Goal: Information Seeking & Learning: Learn about a topic

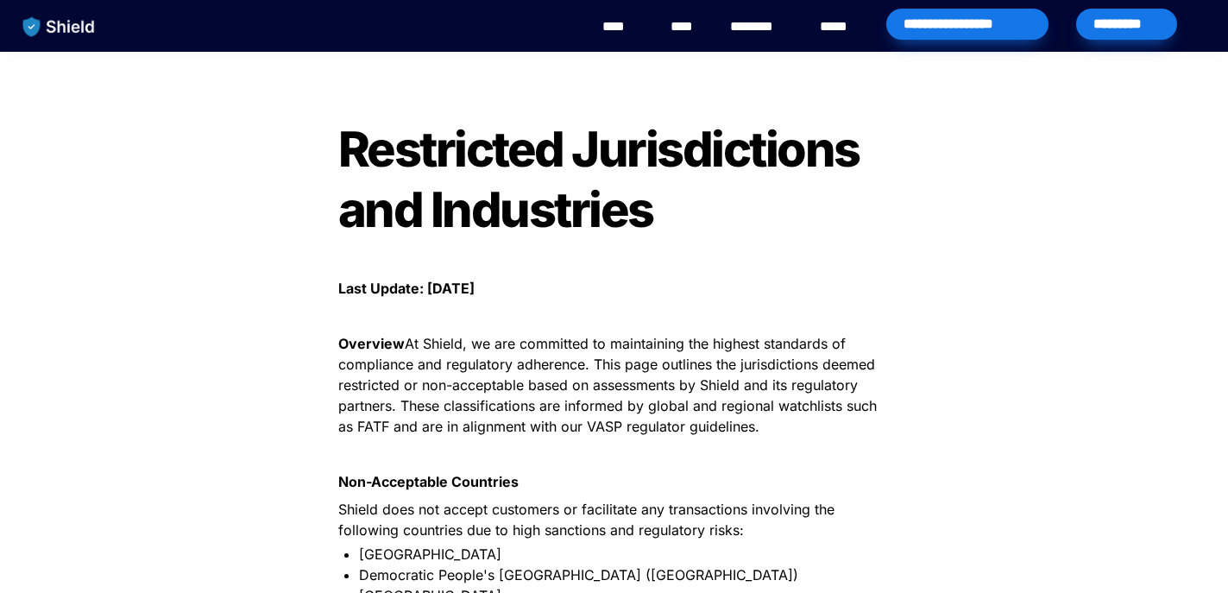
click at [59, 22] on img "main navigation" at bounding box center [59, 27] width 89 height 36
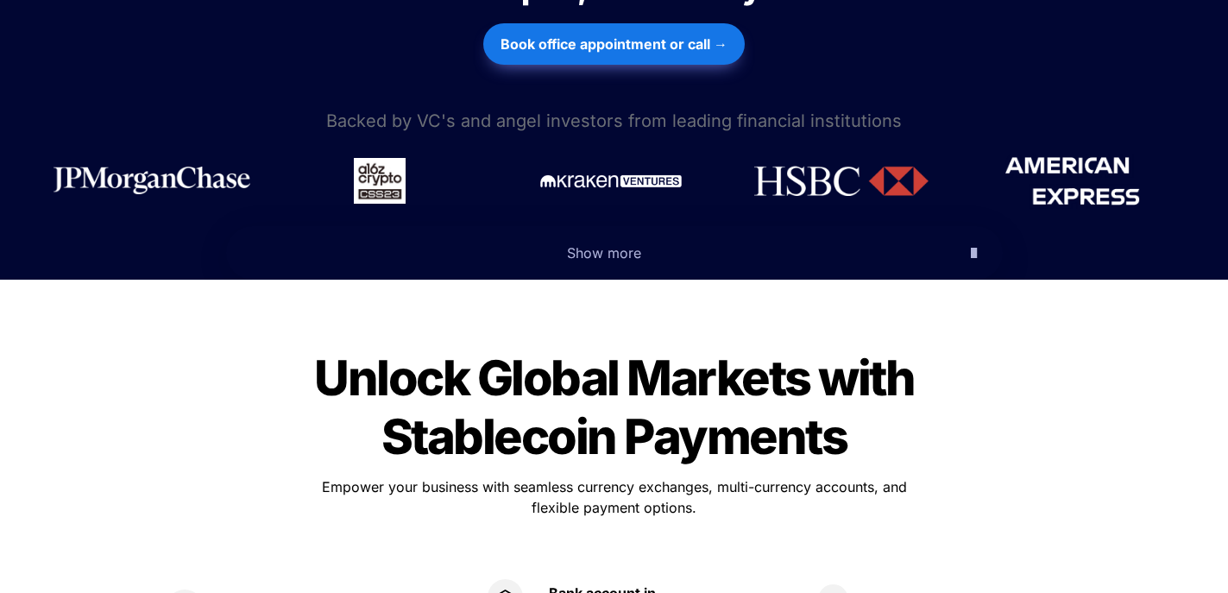
scroll to position [842, 0]
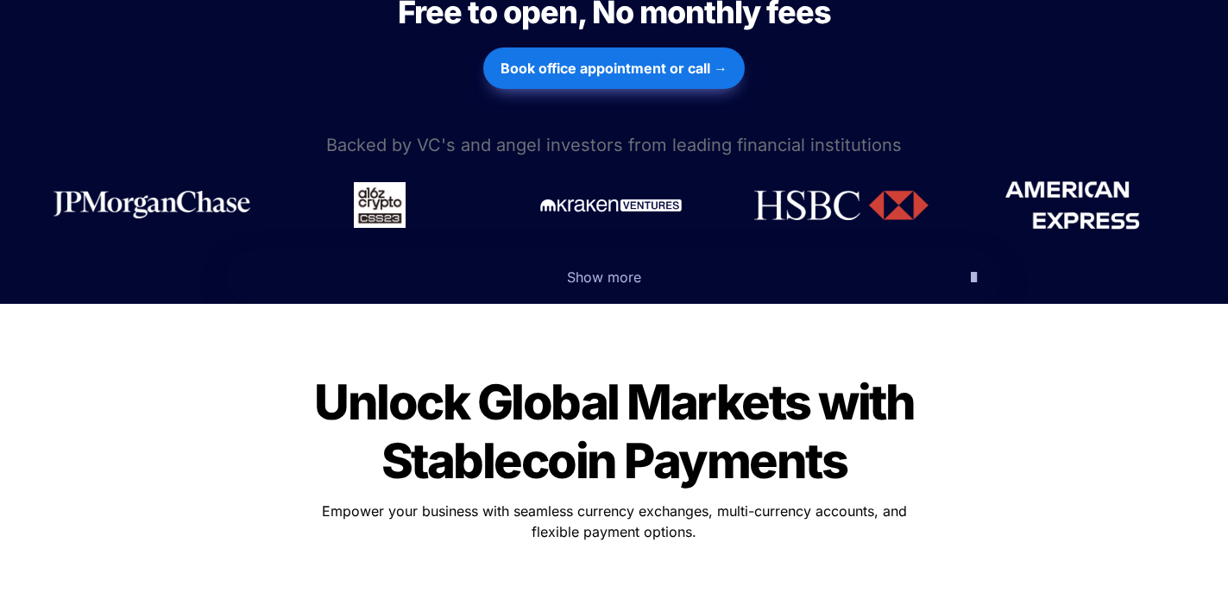
click at [621, 268] on span "Show more" at bounding box center [604, 276] width 74 height 17
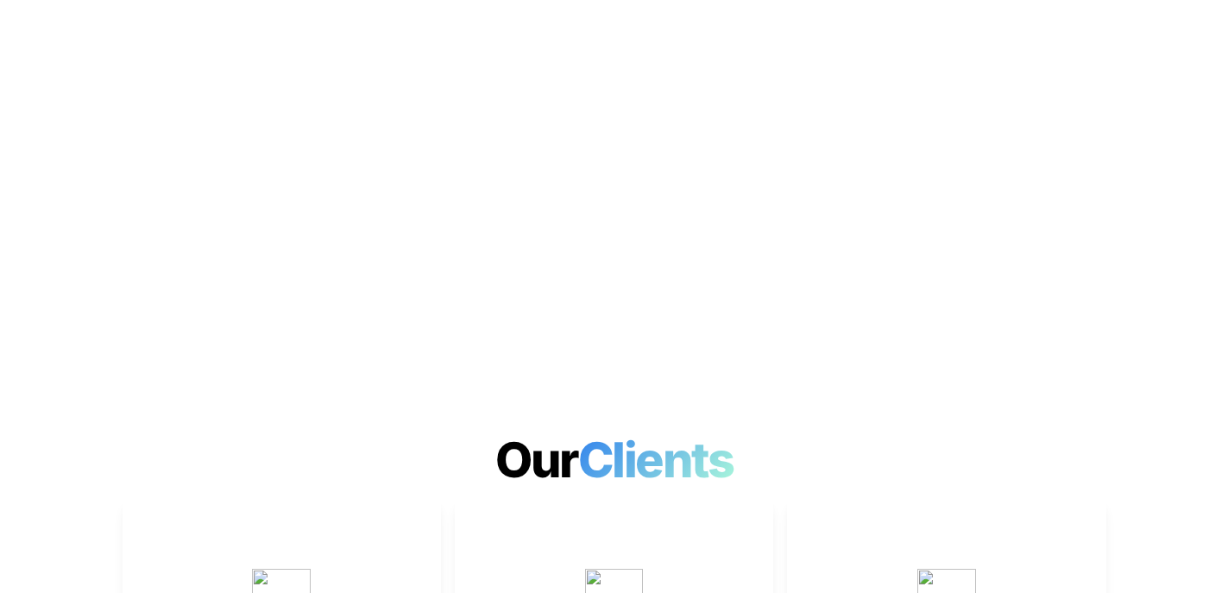
scroll to position [5250, 0]
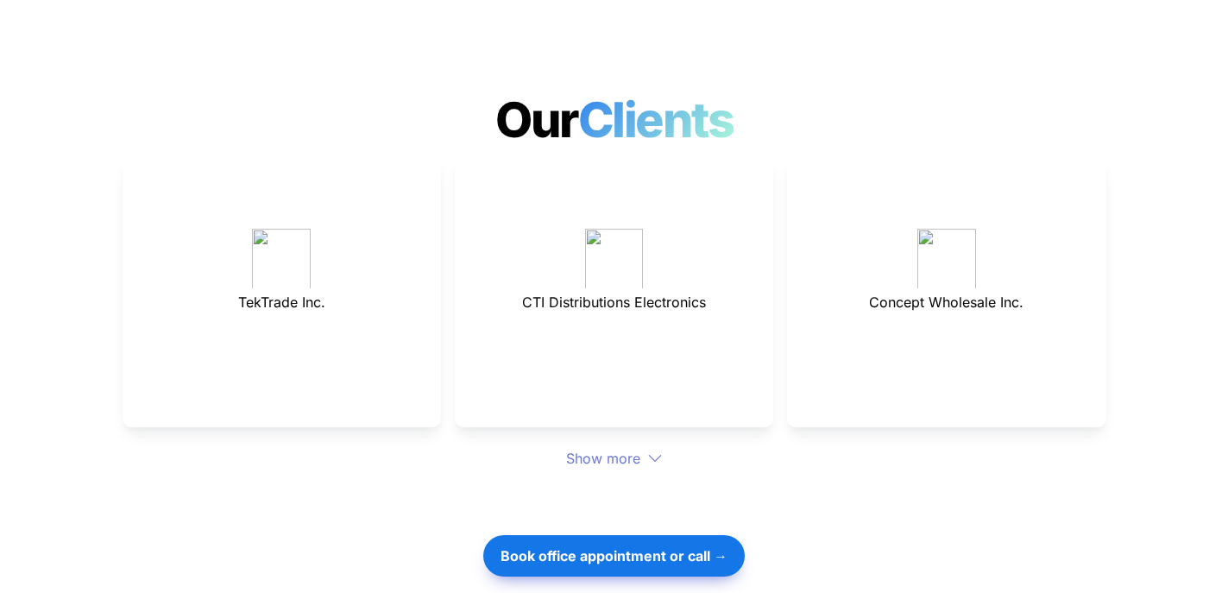
click at [601, 448] on div "Show more" at bounding box center [615, 458] width 984 height 21
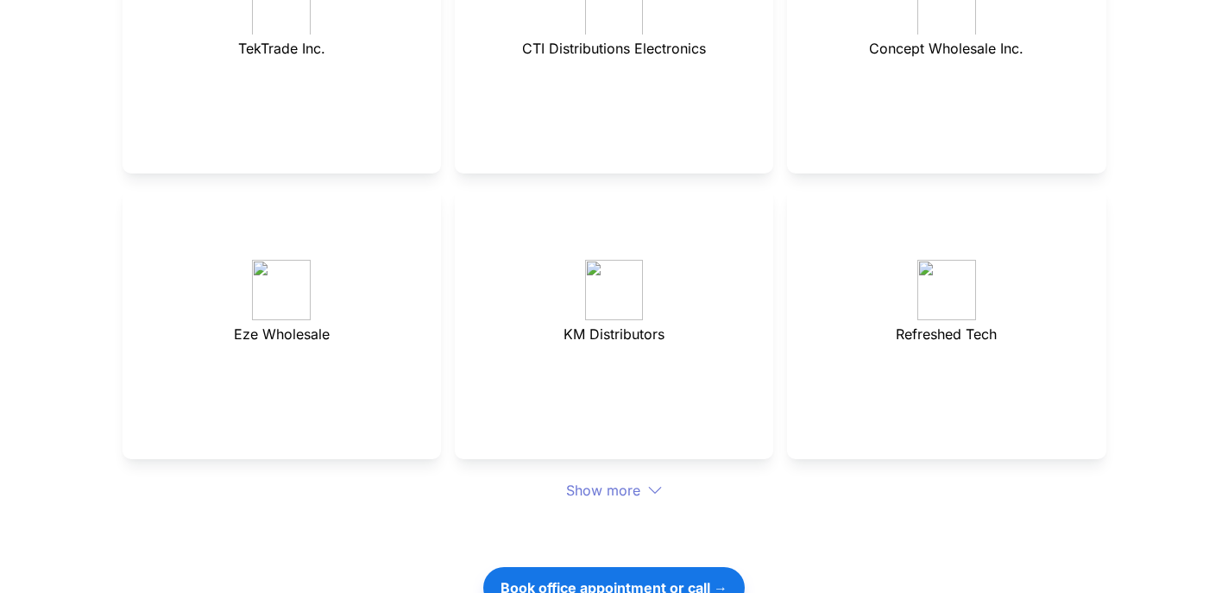
scroll to position [5504, 0]
click at [608, 480] on div "Show more" at bounding box center [615, 490] width 984 height 21
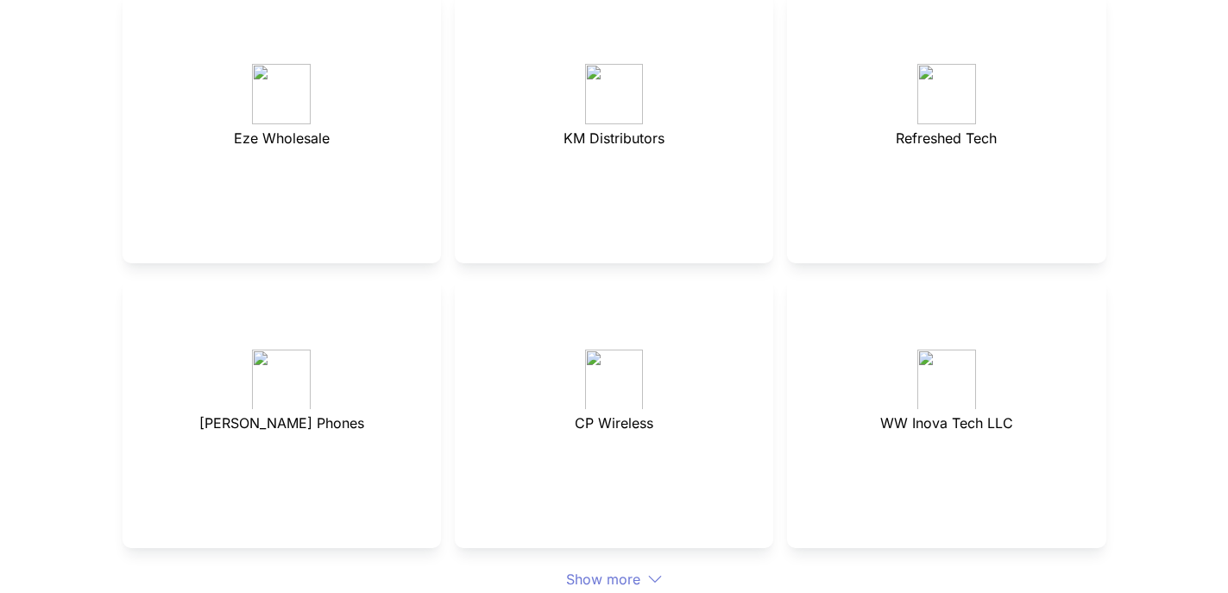
scroll to position [5706, 0]
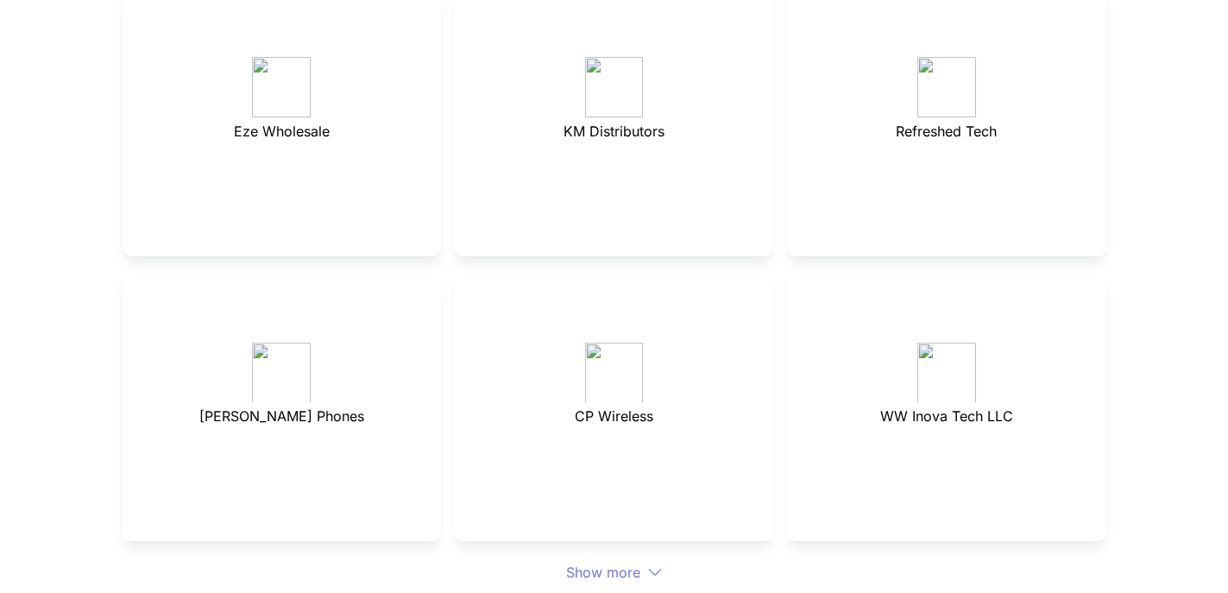
click at [605, 562] on div "Show more" at bounding box center [615, 572] width 984 height 21
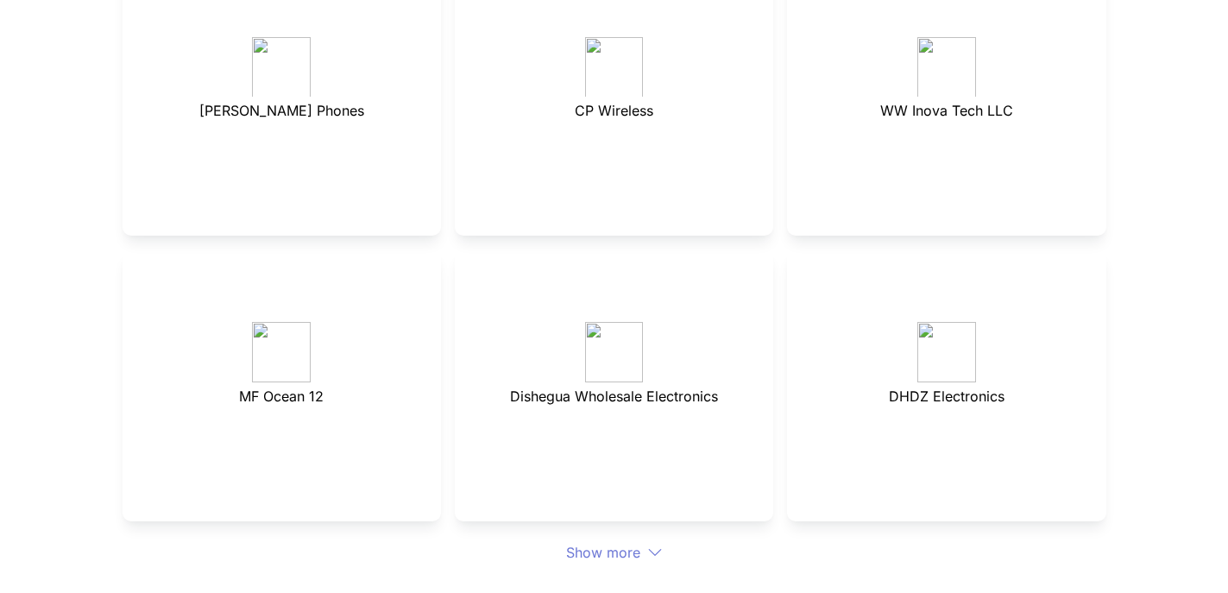
scroll to position [6022, 0]
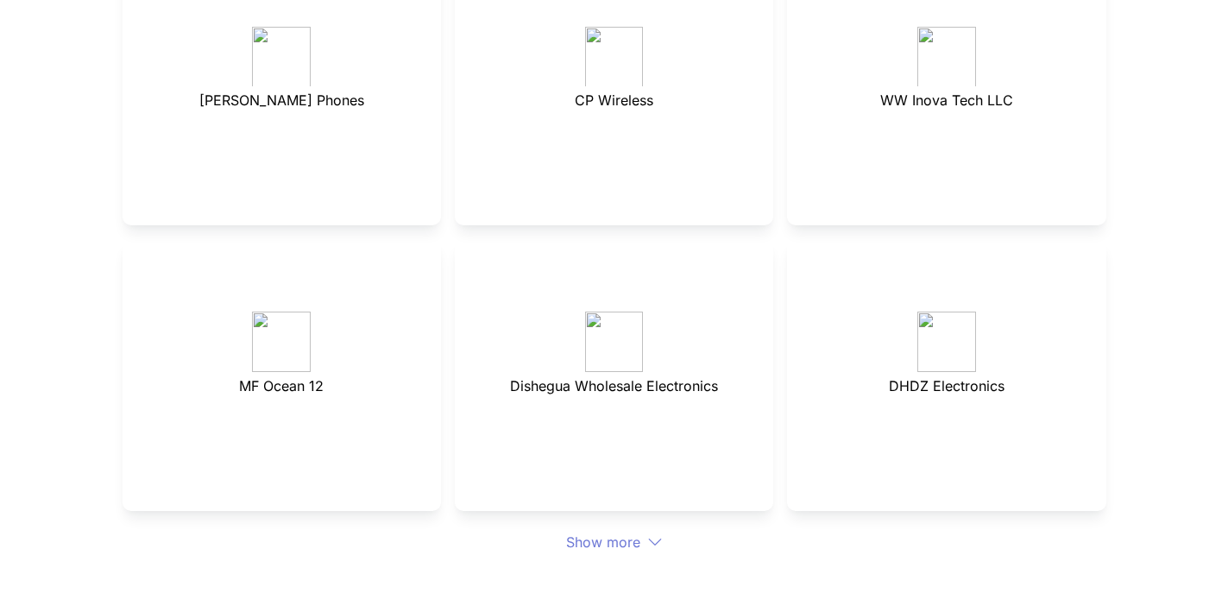
click at [607, 532] on div "Show more" at bounding box center [615, 542] width 984 height 21
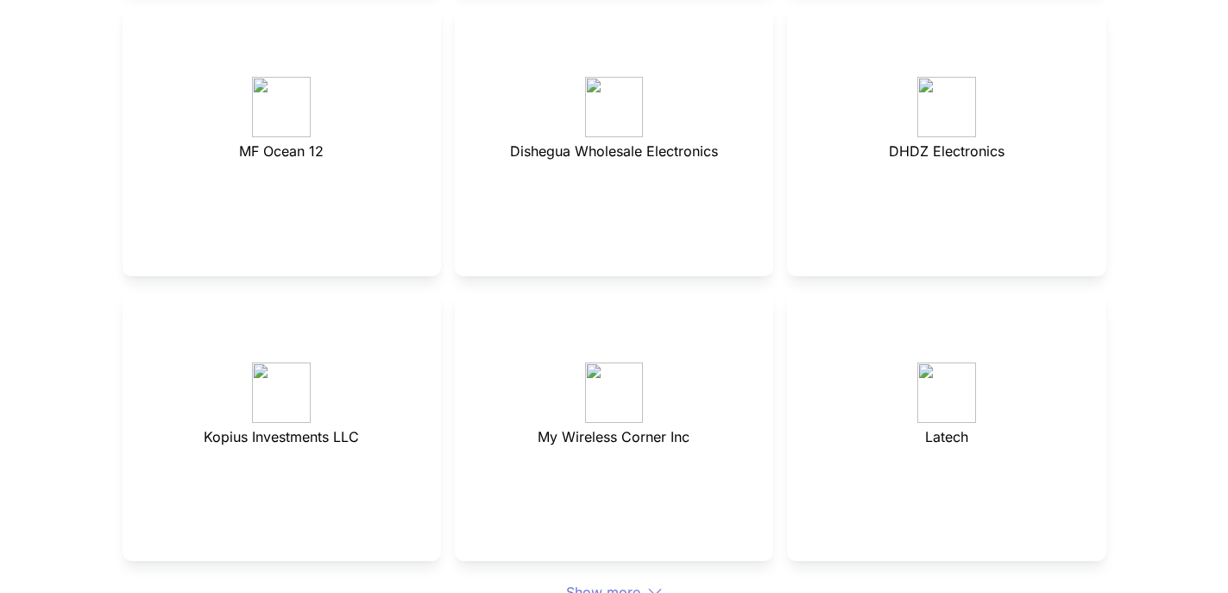
scroll to position [6328, 0]
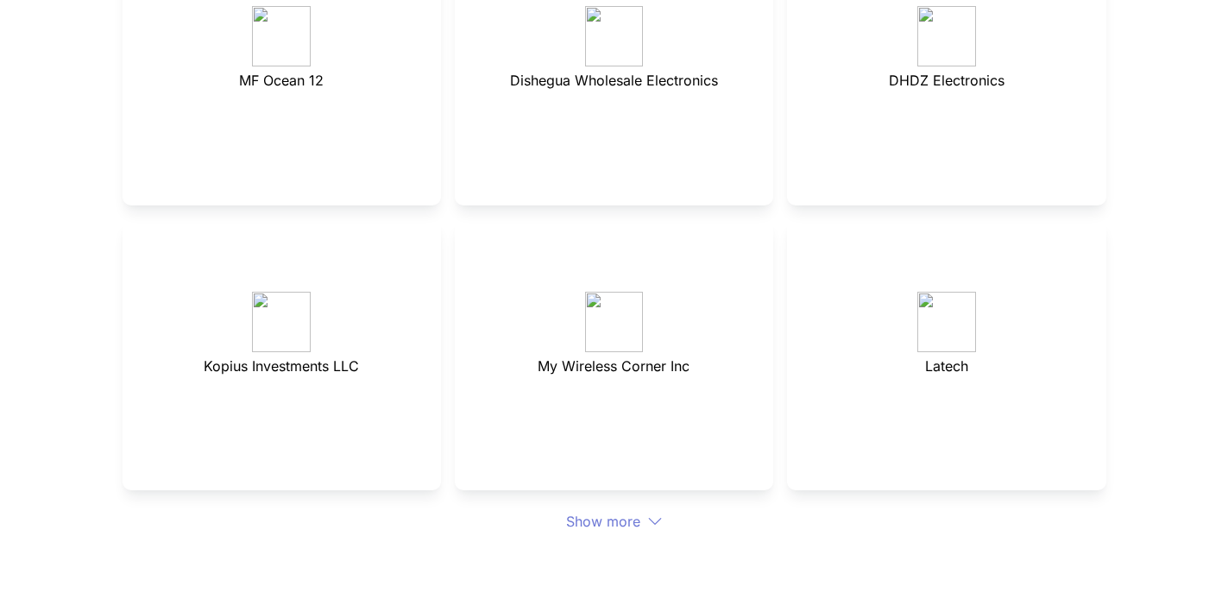
click at [601, 511] on div "Show more" at bounding box center [615, 521] width 984 height 21
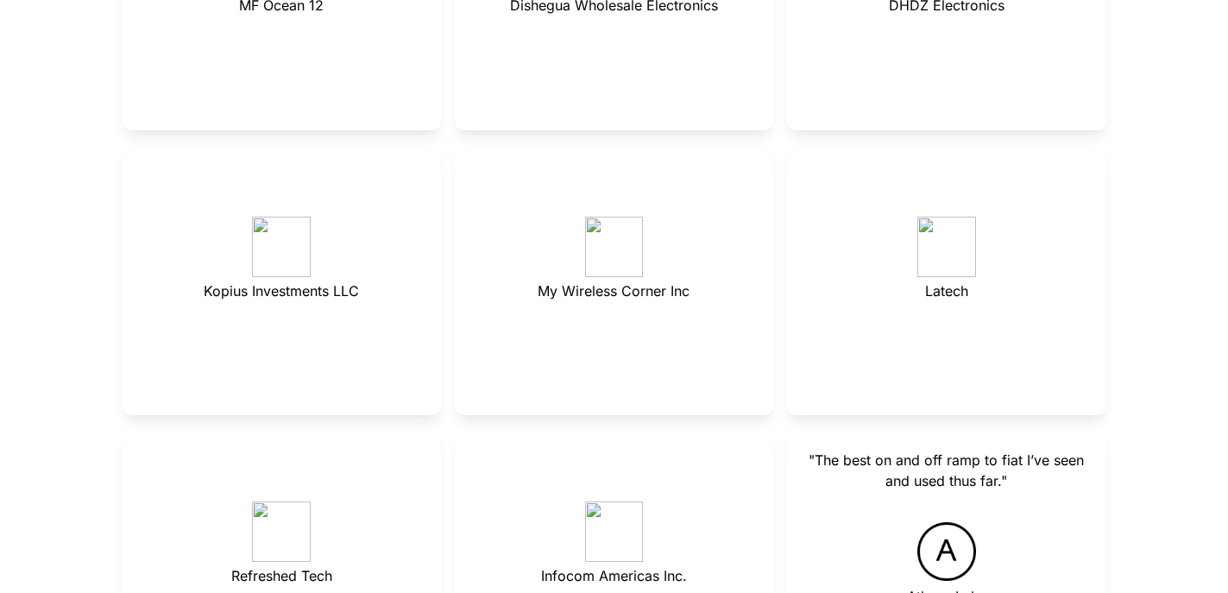
scroll to position [6619, 0]
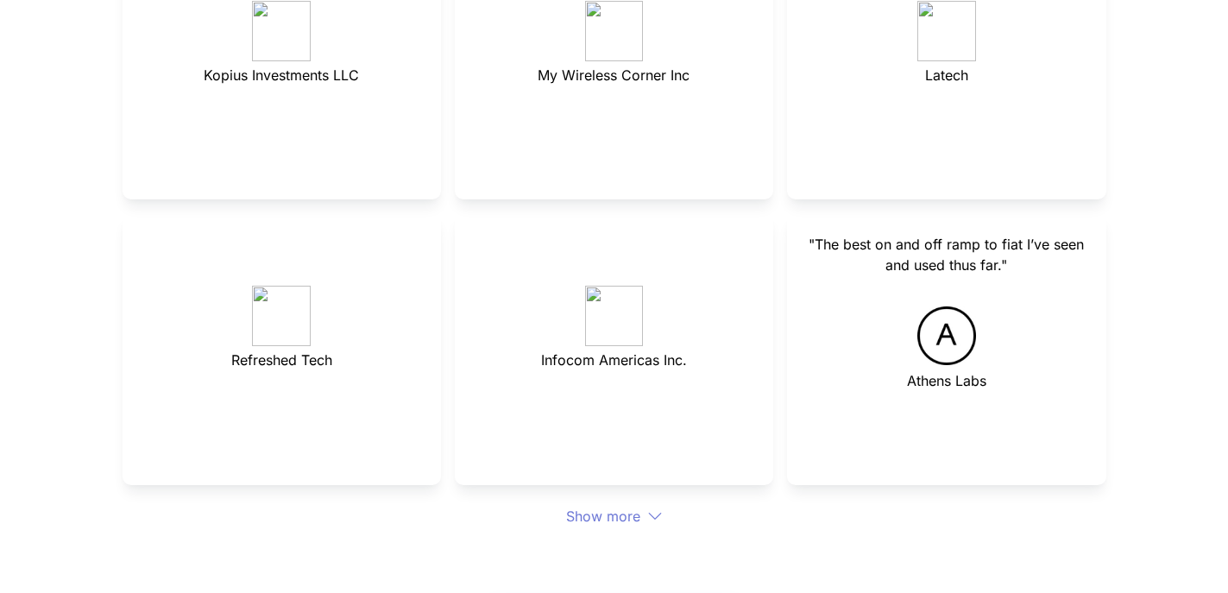
click at [602, 506] on div "Show more" at bounding box center [615, 516] width 984 height 21
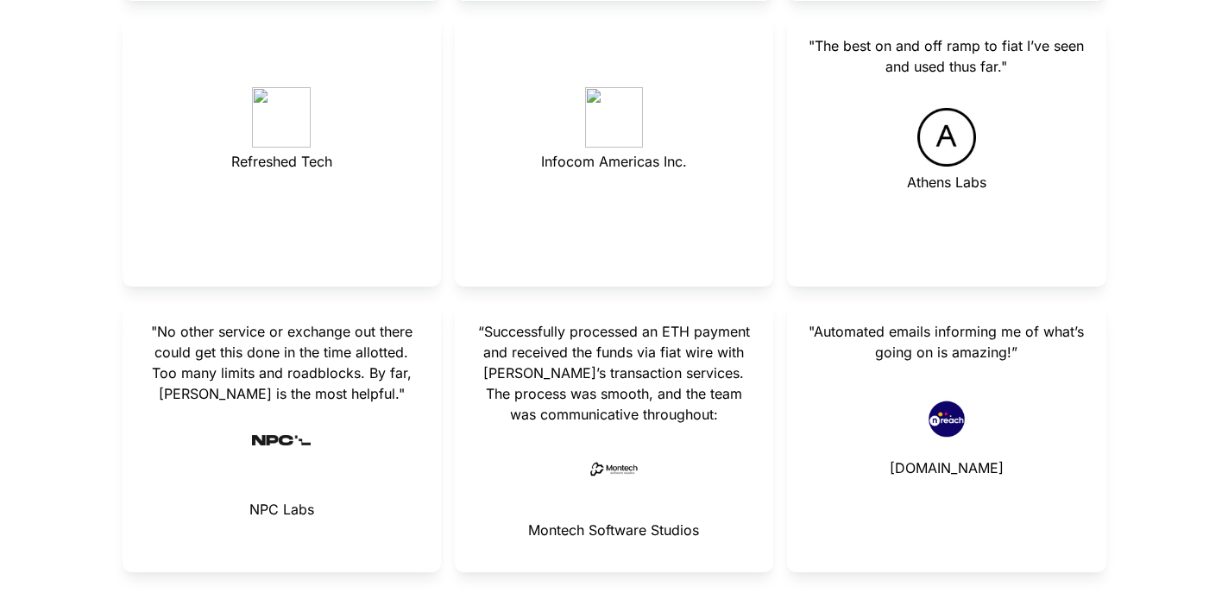
scroll to position [7137, 0]
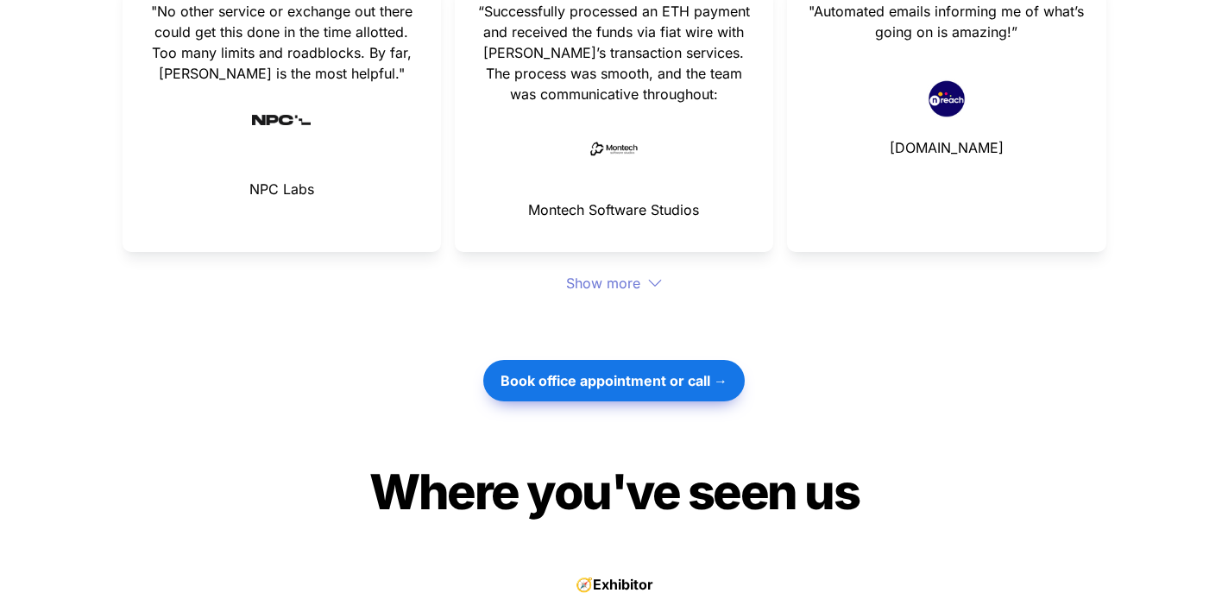
click at [612, 273] on div "Show more" at bounding box center [615, 283] width 984 height 21
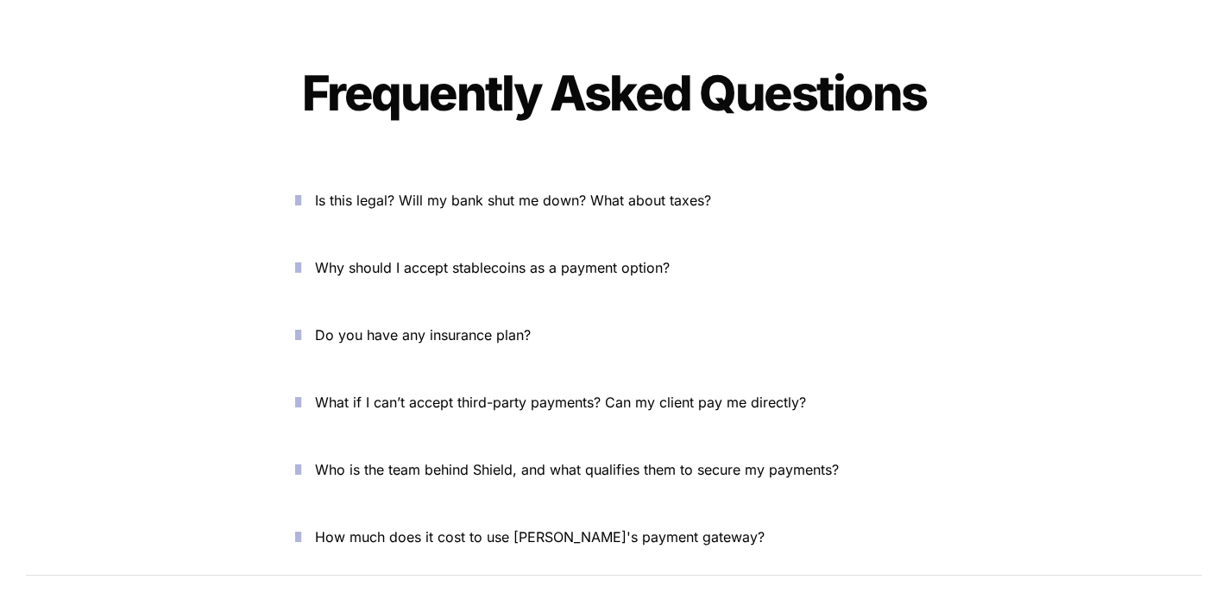
scroll to position [8363, 0]
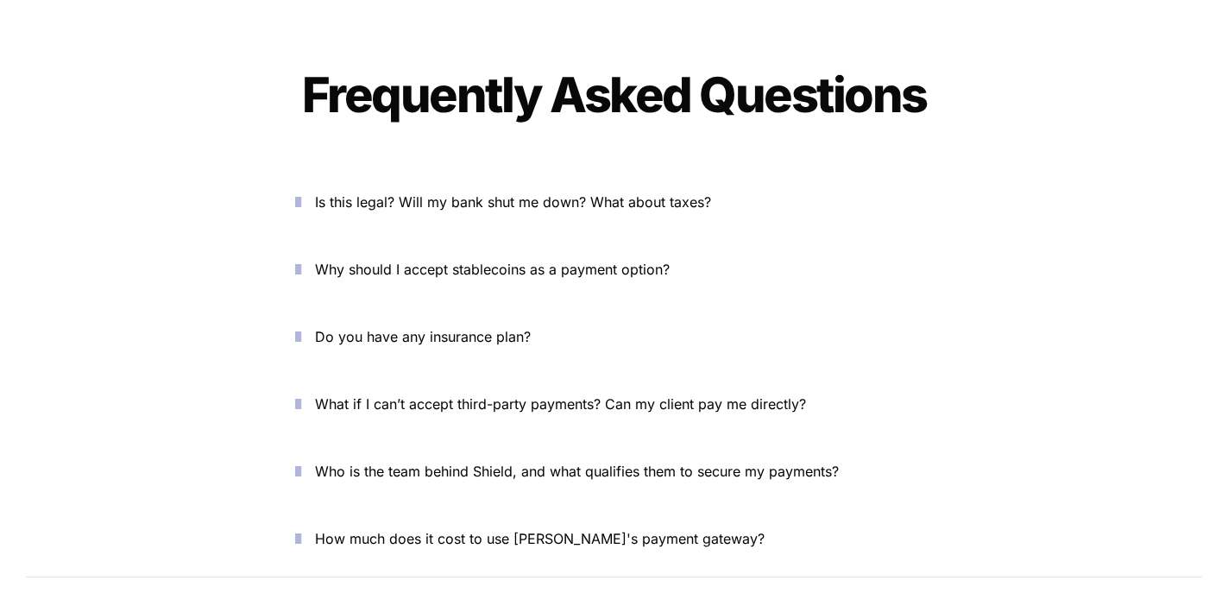
click at [589, 188] on p "Is this legal? Will my bank shut me down? What about taxes?" at bounding box center [624, 202] width 619 height 28
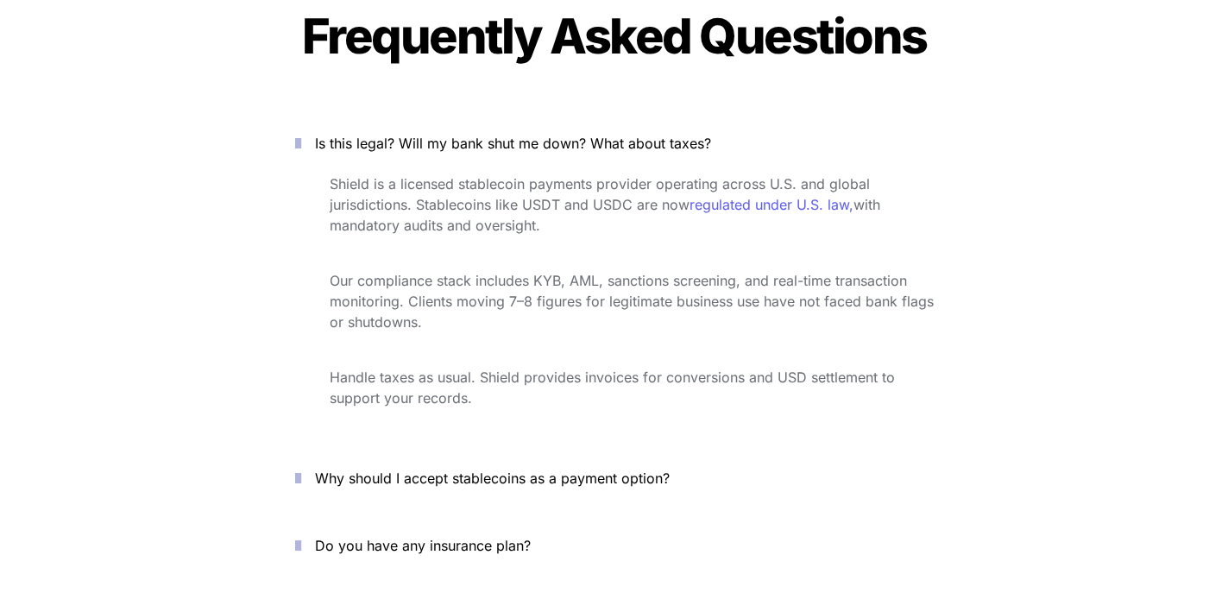
scroll to position [8422, 0]
click at [570, 469] on span "Why should I accept stablecoins as a payment option?" at bounding box center [492, 477] width 355 height 17
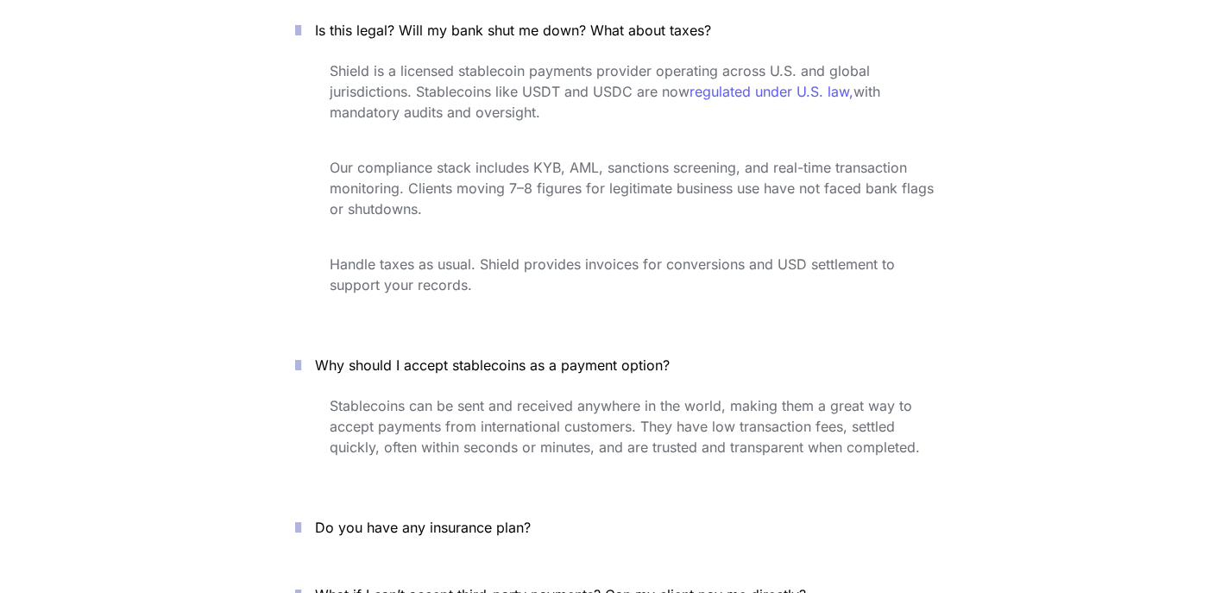
scroll to position [8558, 0]
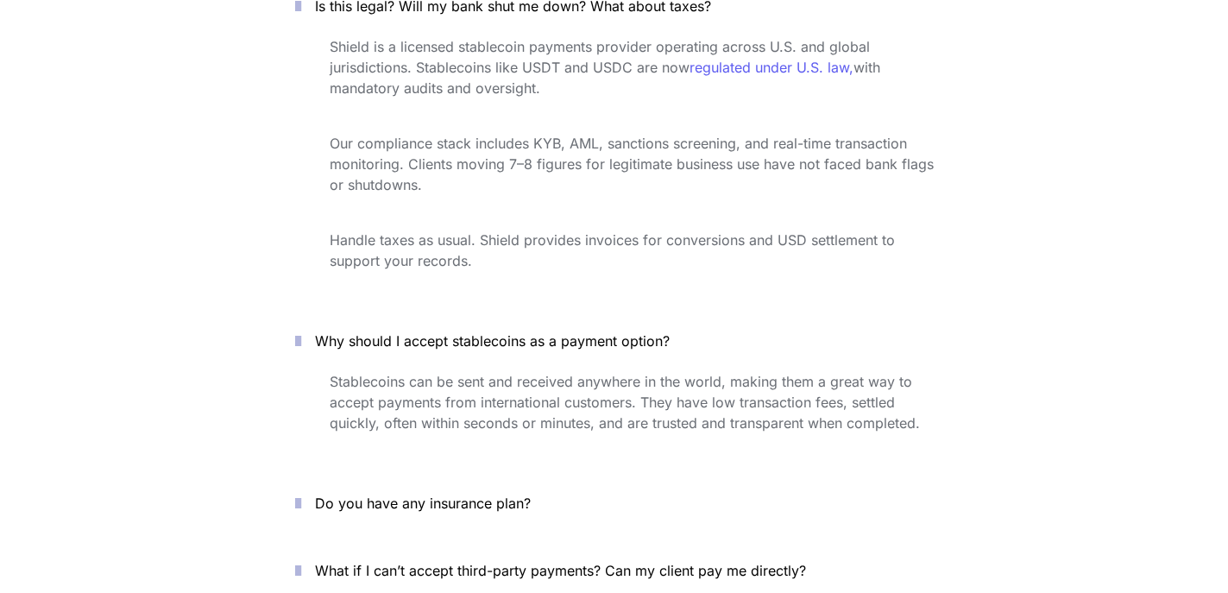
click at [565, 489] on p "Do you have any insurance plan?" at bounding box center [624, 503] width 619 height 28
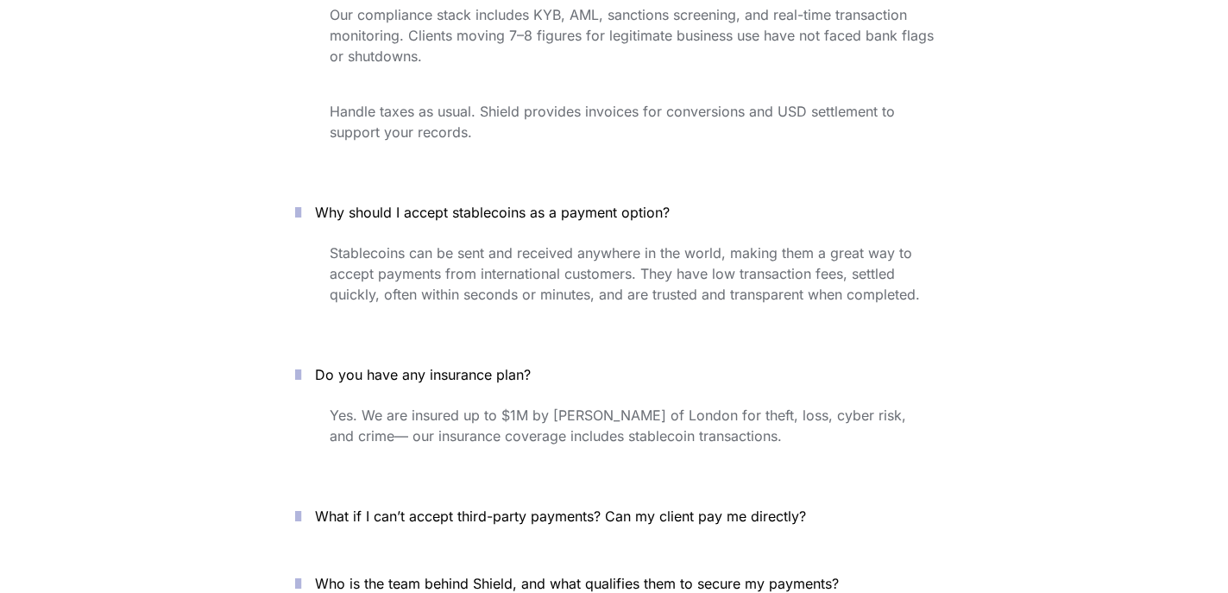
scroll to position [8771, 0]
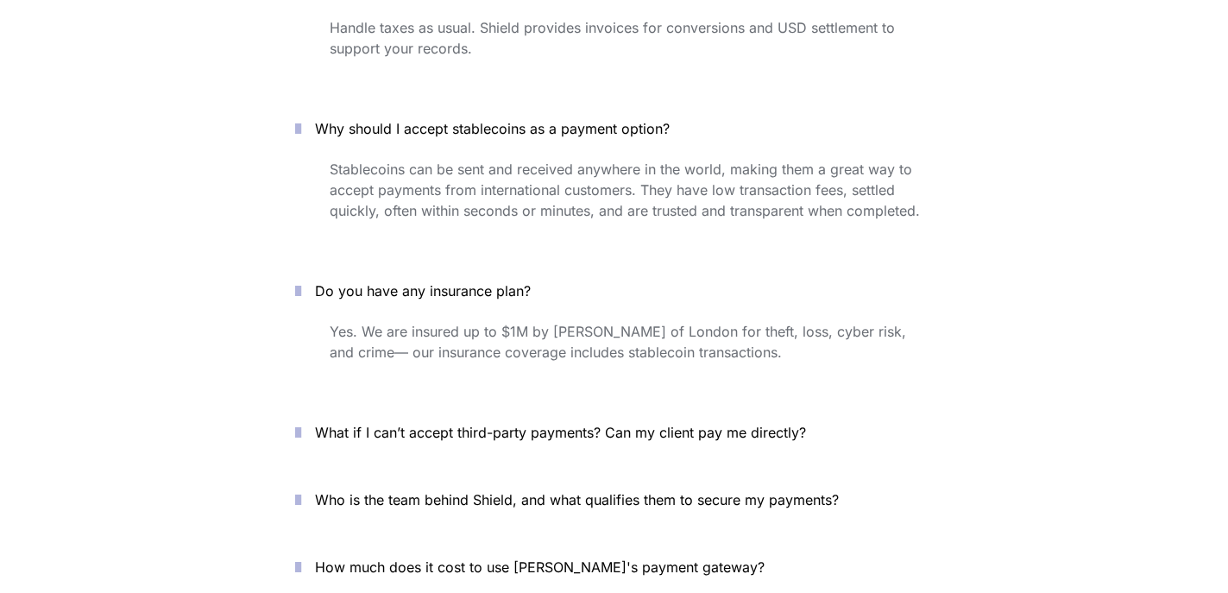
click at [565, 486] on p "Who is the team behind Shield, and what qualifies them to secure my payments?" at bounding box center [624, 500] width 619 height 28
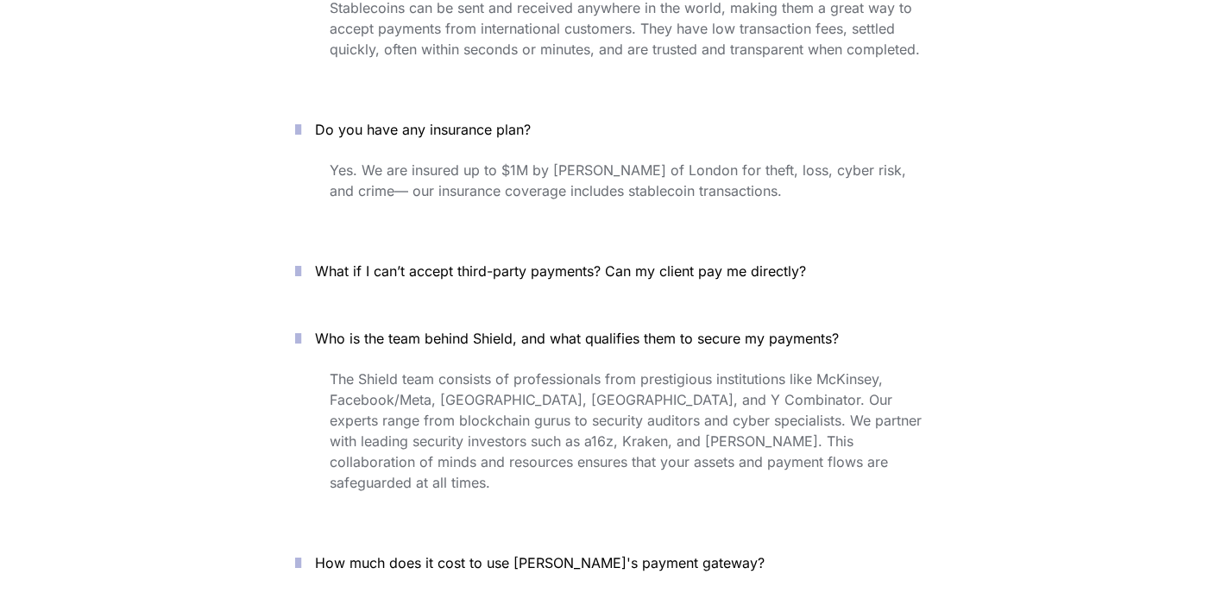
scroll to position [8930, 0]
click at [565, 551] on p "How much does it cost to use [PERSON_NAME]'s payment gateway?" at bounding box center [624, 565] width 619 height 28
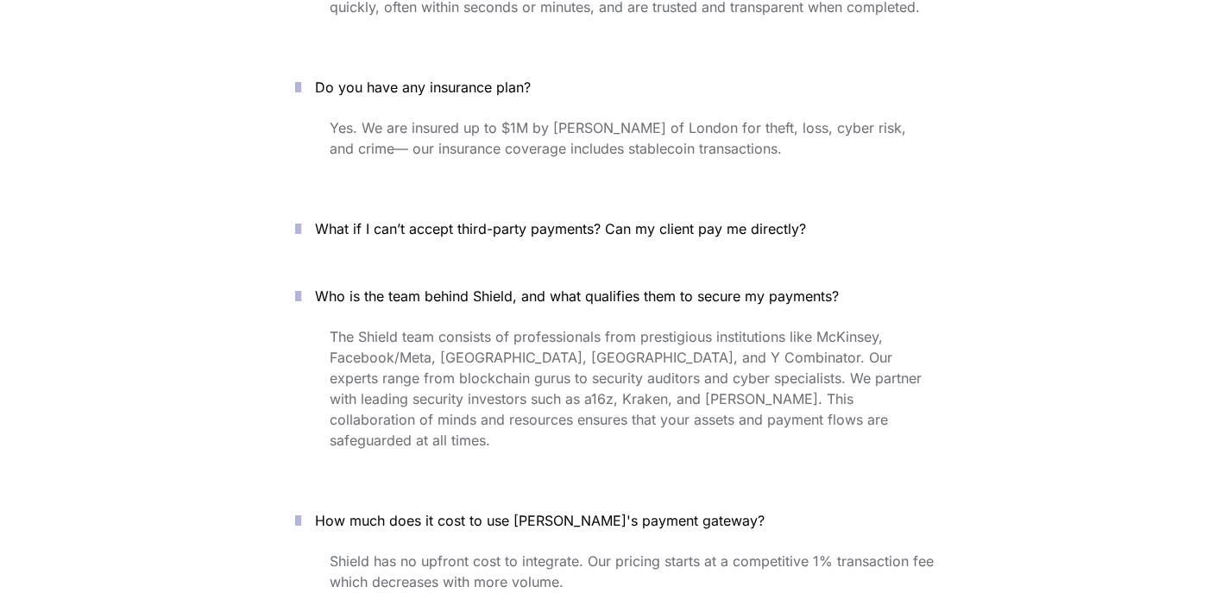
scroll to position [8975, 0]
click at [557, 214] on p "What if I can’t accept third-party payments? Can my client pay me directly?" at bounding box center [624, 228] width 619 height 28
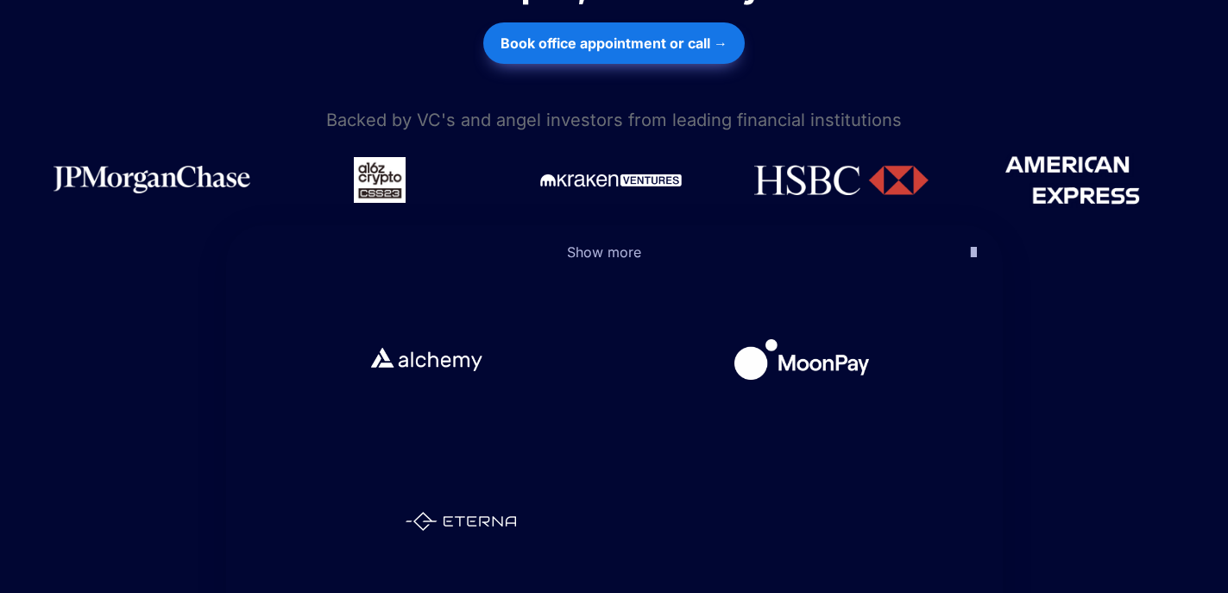
scroll to position [826, 0]
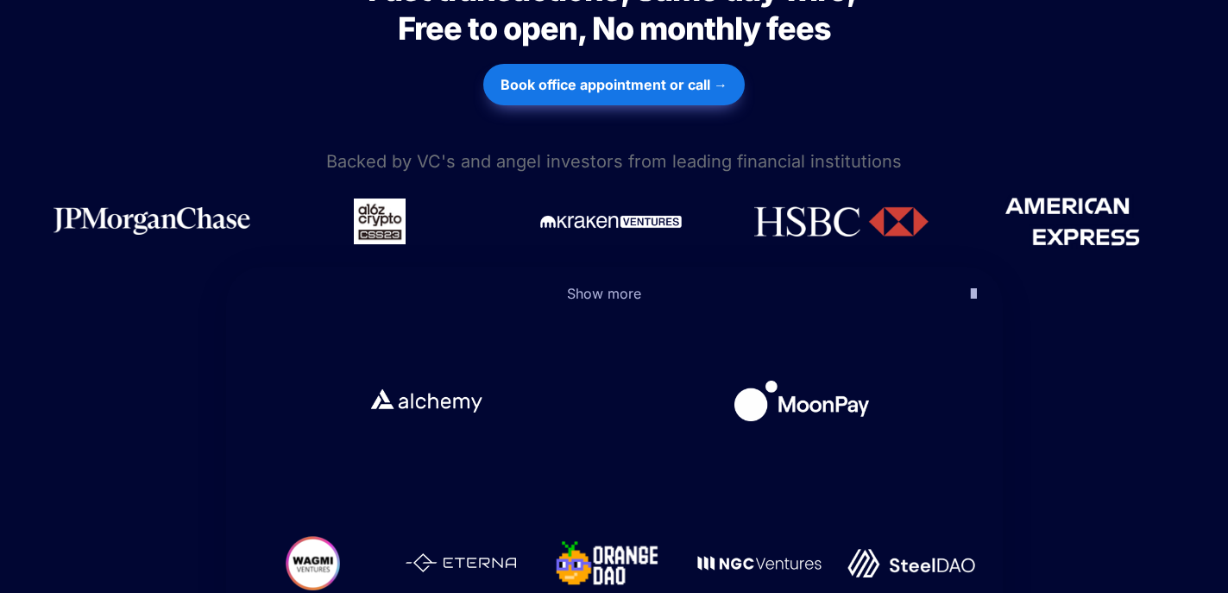
click at [971, 283] on icon "button" at bounding box center [974, 293] width 6 height 21
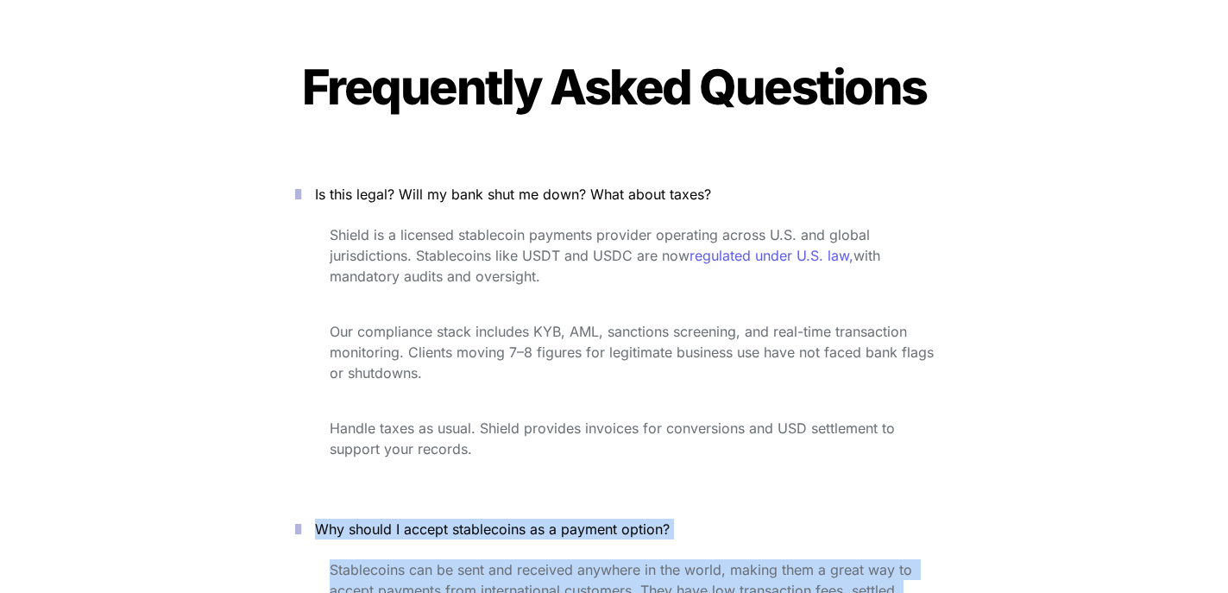
scroll to position [7863, 0]
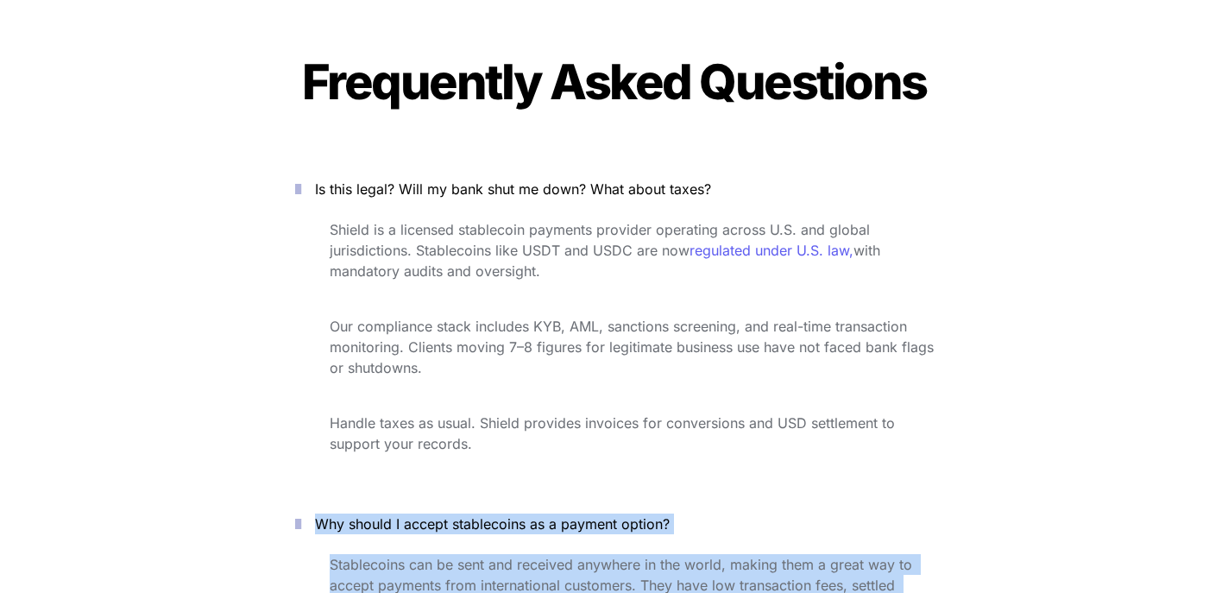
drag, startPoint x: 582, startPoint y: 482, endPoint x: 494, endPoint y: 412, distance: 111.7
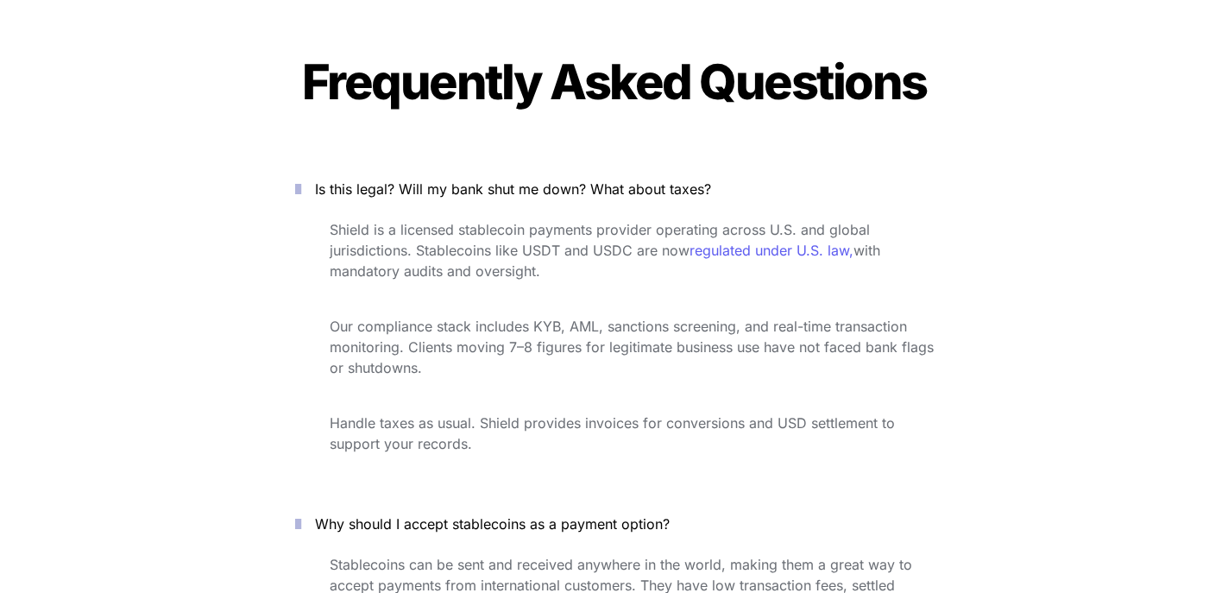
click at [500, 321] on p "Our compliance stack includes KYB, AML, sanctions screening, and real-time tran…" at bounding box center [632, 346] width 604 height 69
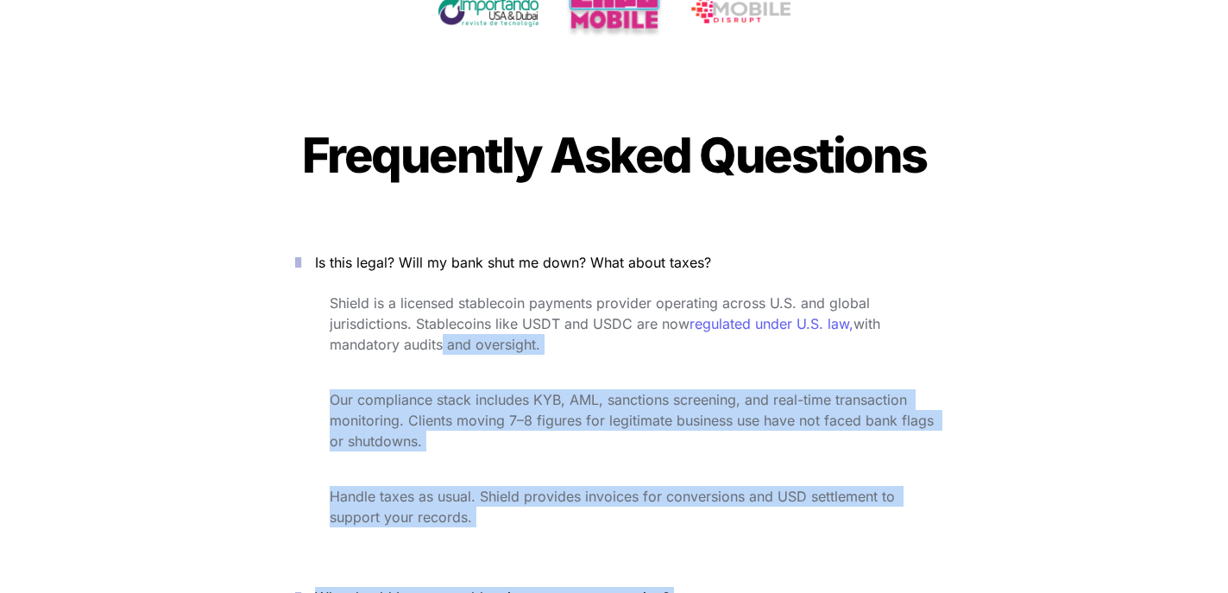
scroll to position [7740, 0]
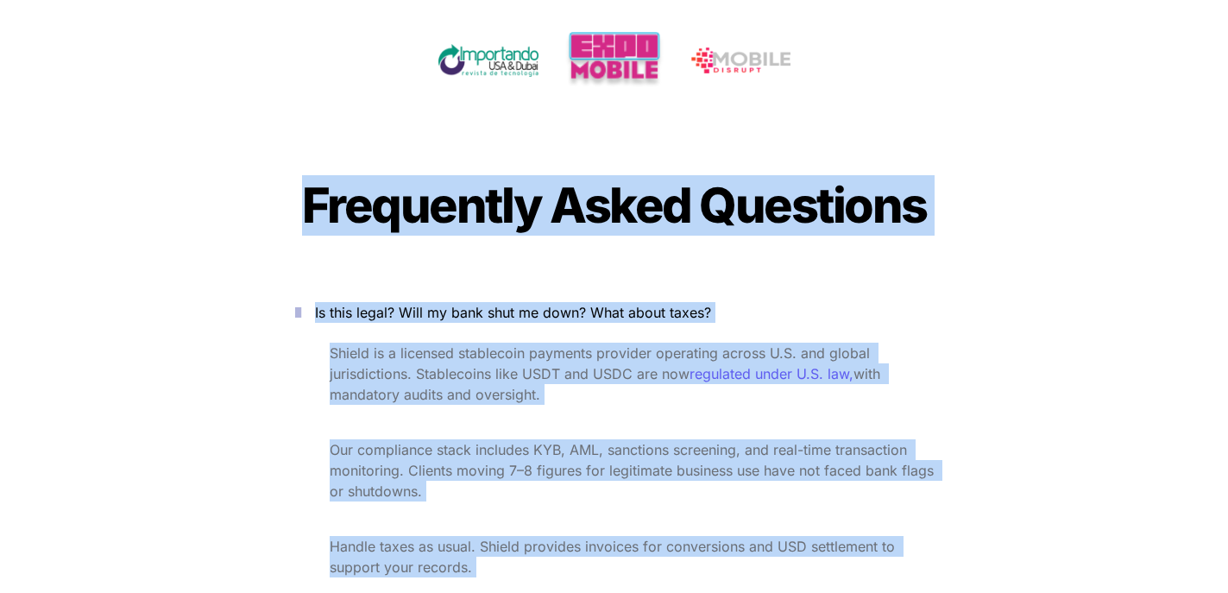
drag, startPoint x: 599, startPoint y: 412, endPoint x: 299, endPoint y: 131, distance: 410.9
copy div "Loremipsum Dolor Sitametco Ad elit seddo? Eius te inci utla et dolo? Magn aliqu…"
click at [433, 242] on div at bounding box center [571, 263] width 604 height 43
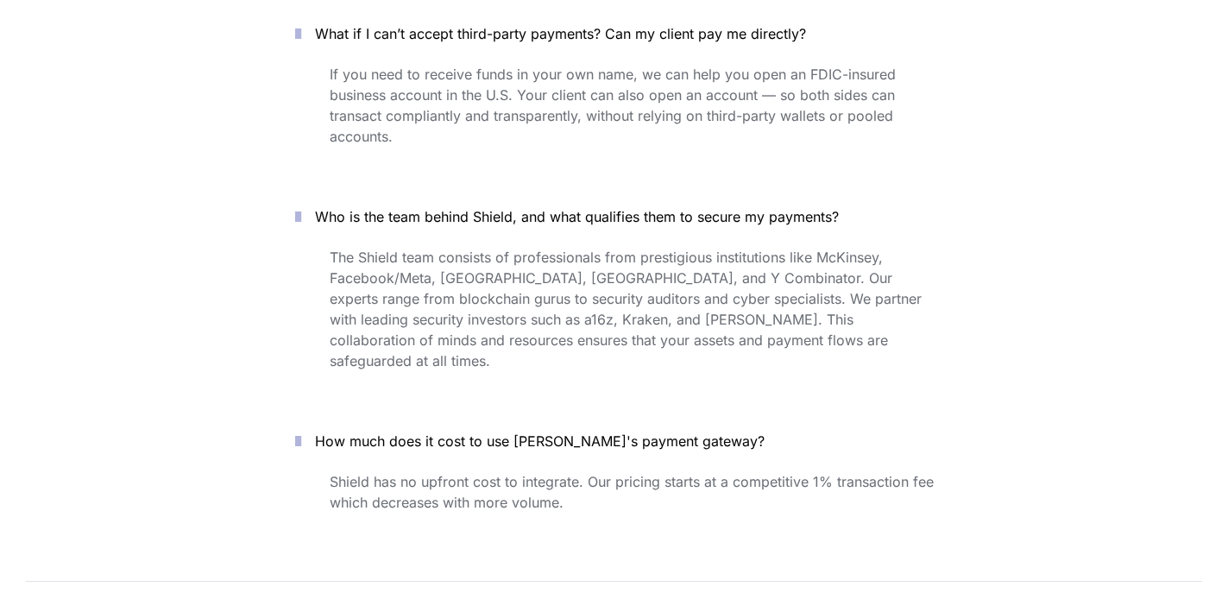
scroll to position [8615, 0]
